Goal: Task Accomplishment & Management: Use online tool/utility

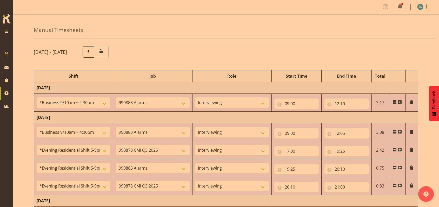
select select "26078"
select select "10420"
select select "47"
select select "26078"
select select "10420"
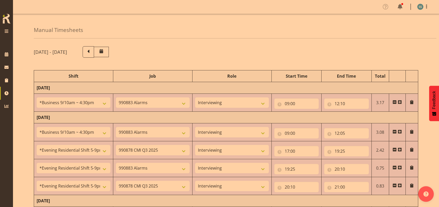
select select "47"
select select "48116"
select select "10239"
select select "47"
select select "48116"
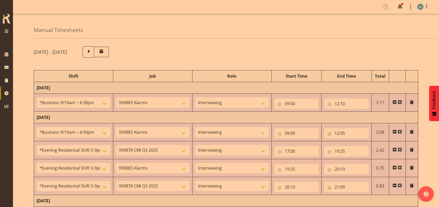
select select "10420"
select select "47"
select select "48116"
select select "10239"
select select "47"
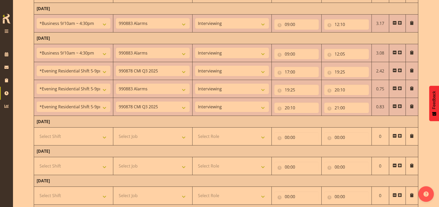
scroll to position [66, 0]
